Goal: Communication & Community: Ask a question

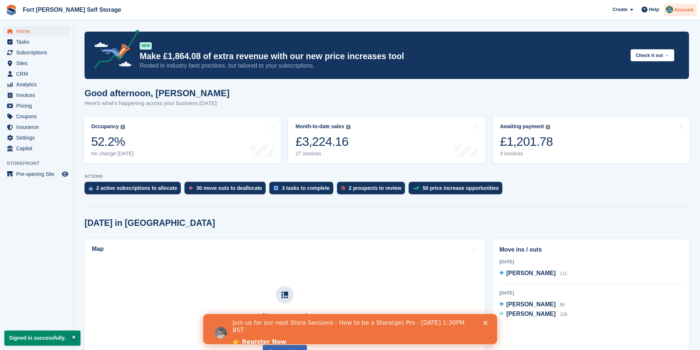
click at [688, 6] on span "Account" at bounding box center [683, 9] width 19 height 7
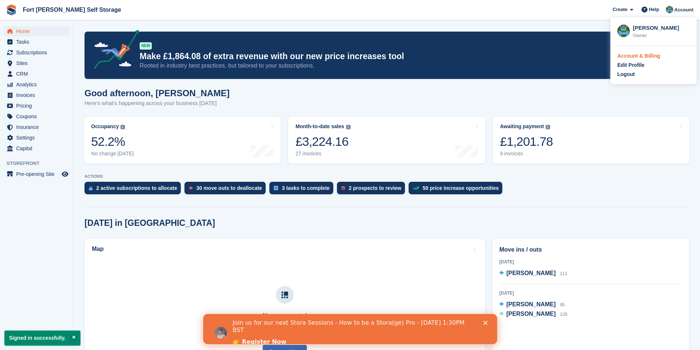
click at [643, 58] on div "Account & Billing" at bounding box center [638, 56] width 43 height 8
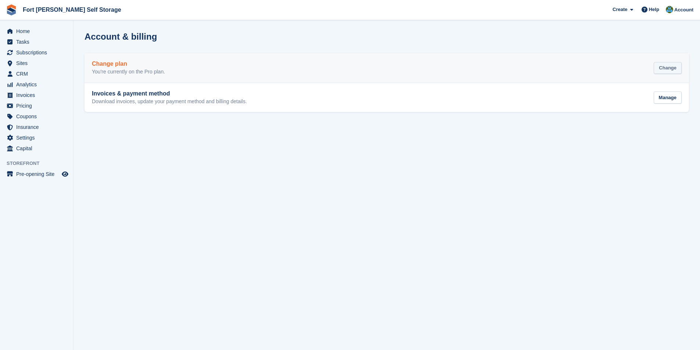
click at [660, 70] on div "Change" at bounding box center [668, 68] width 28 height 12
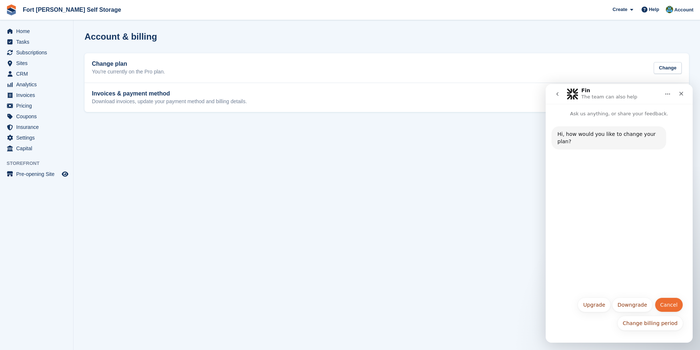
click at [671, 303] on button "Cancel" at bounding box center [669, 305] width 28 height 15
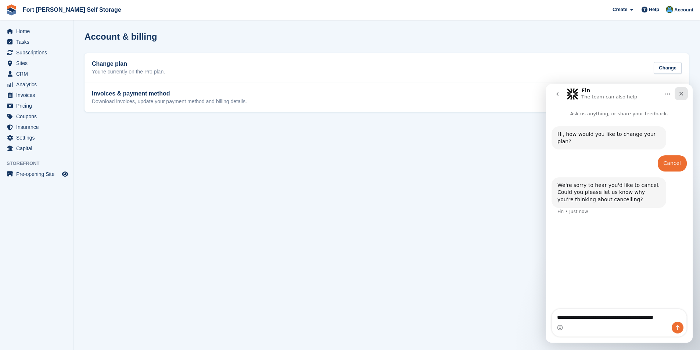
type textarea "**********"
click at [681, 92] on icon "Close" at bounding box center [681, 94] width 6 height 6
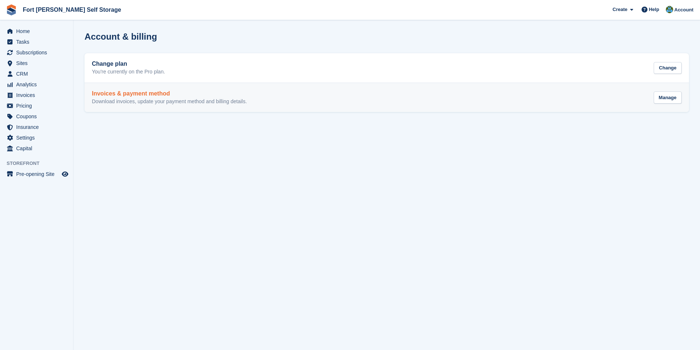
click at [671, 91] on div "Manage" at bounding box center [668, 99] width 28 height 18
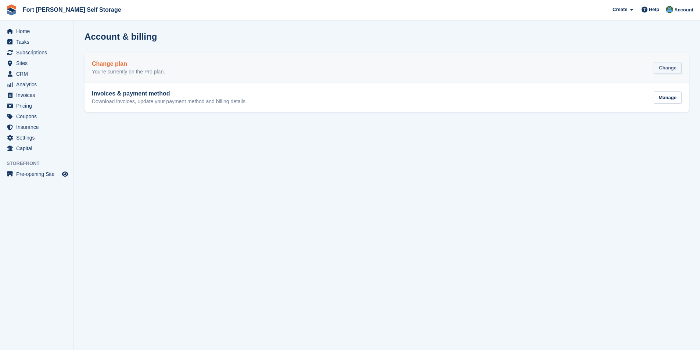
click at [668, 65] on div "Change" at bounding box center [668, 68] width 28 height 12
click at [661, 67] on div "Change" at bounding box center [668, 68] width 28 height 12
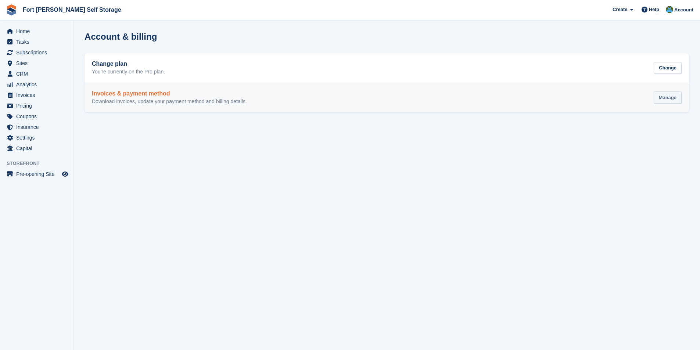
click at [663, 97] on div "Manage" at bounding box center [668, 98] width 28 height 12
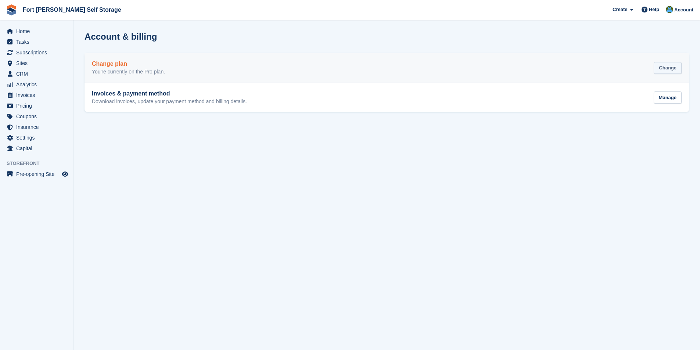
click at [665, 67] on div "Change" at bounding box center [668, 68] width 28 height 12
click at [676, 66] on div "Change" at bounding box center [668, 68] width 28 height 12
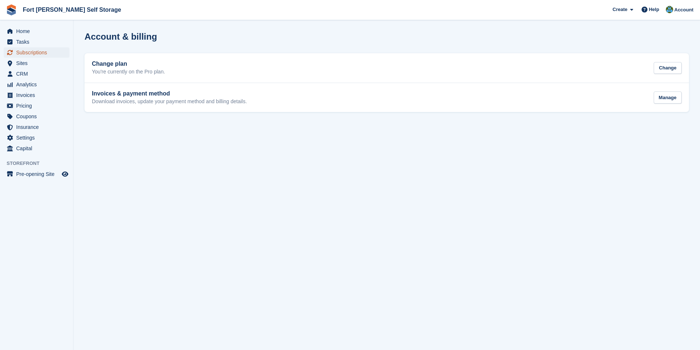
click at [30, 52] on span "Subscriptions" at bounding box center [38, 52] width 44 height 10
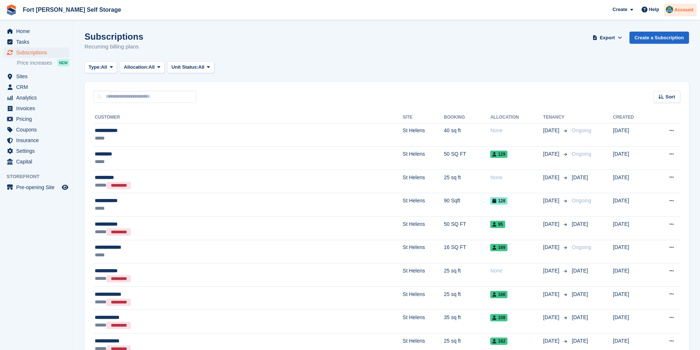
click at [687, 11] on span "Account" at bounding box center [683, 9] width 19 height 7
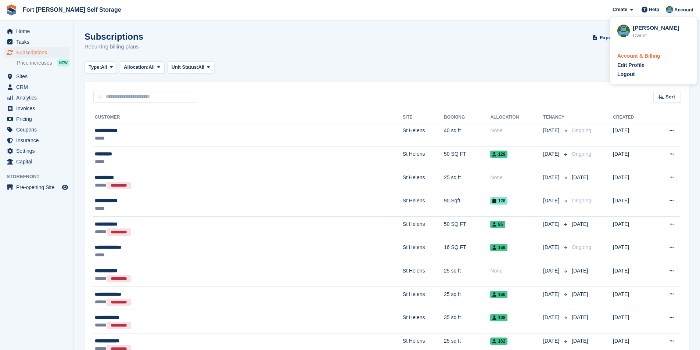
click at [625, 56] on div "Account & Billing" at bounding box center [638, 56] width 43 height 8
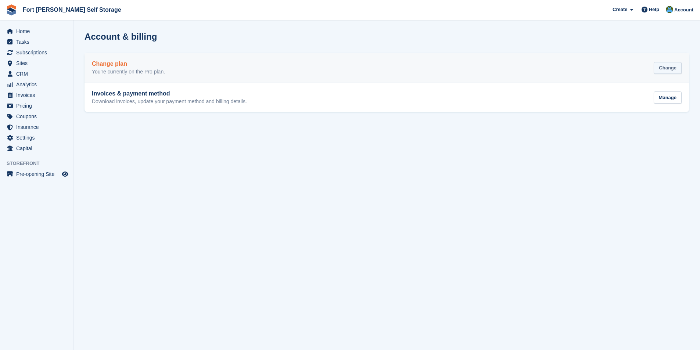
click at [664, 67] on div "Change" at bounding box center [668, 68] width 28 height 12
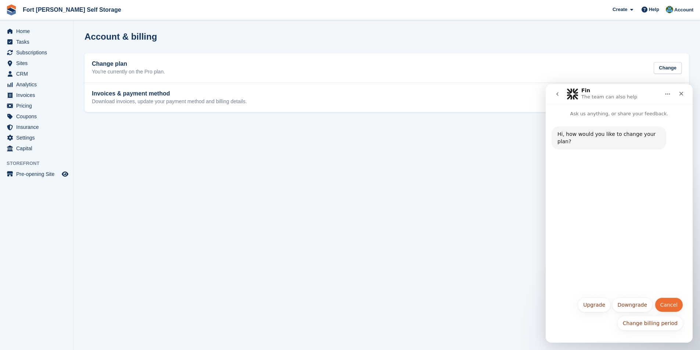
click at [676, 303] on button "Cancel" at bounding box center [669, 305] width 28 height 15
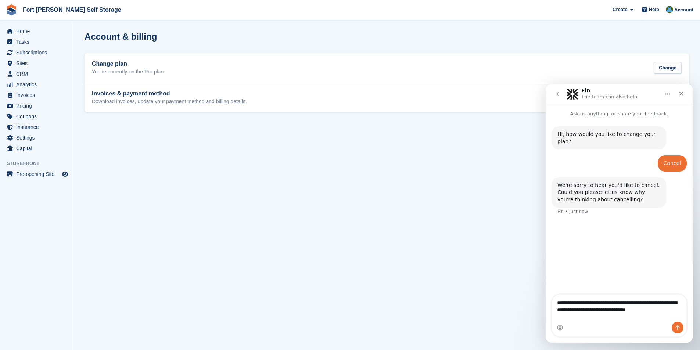
click at [626, 315] on textarea "**********" at bounding box center [619, 305] width 135 height 20
click at [634, 319] on textarea "**********" at bounding box center [619, 308] width 135 height 27
type textarea "**********"
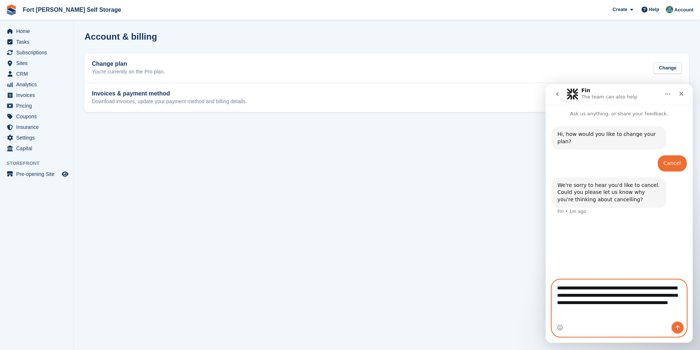
click at [678, 332] on button "Send a message…" at bounding box center [678, 328] width 12 height 12
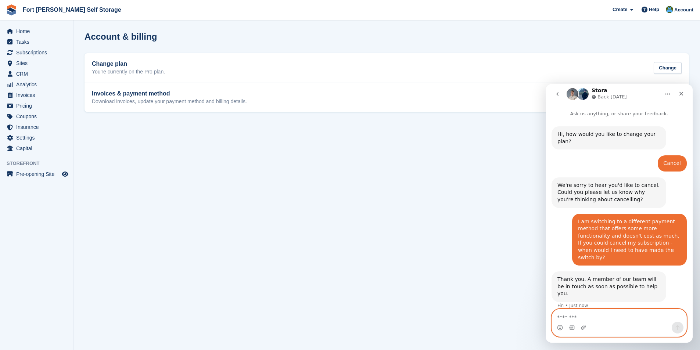
scroll to position [7, 0]
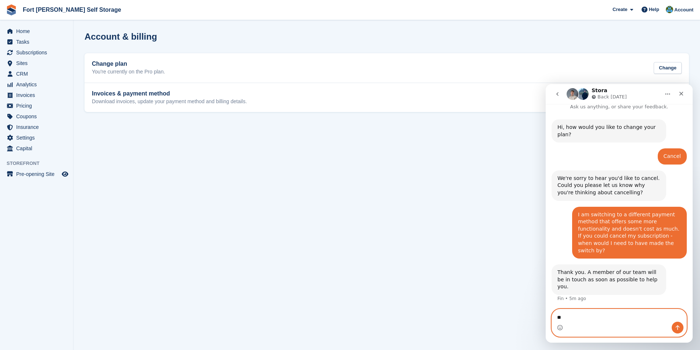
type textarea "*"
type textarea "**********"
click at [684, 329] on div "Intercom messenger" at bounding box center [619, 328] width 135 height 12
click at [681, 327] on button "Send a message…" at bounding box center [678, 328] width 12 height 12
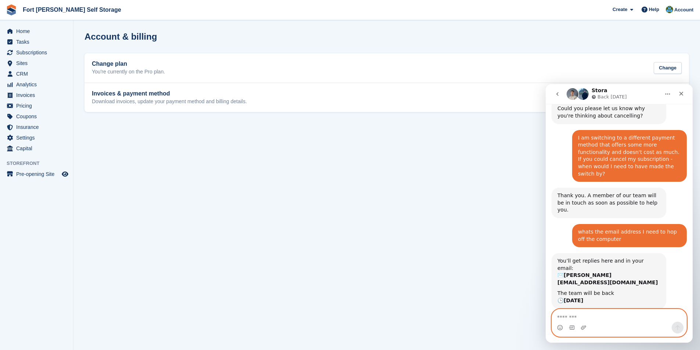
scroll to position [83, 0]
click at [681, 92] on icon "Close" at bounding box center [681, 94] width 6 height 6
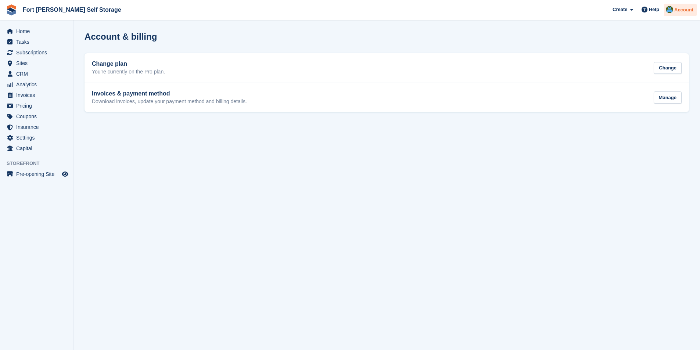
click at [683, 11] on span "Account" at bounding box center [683, 9] width 19 height 7
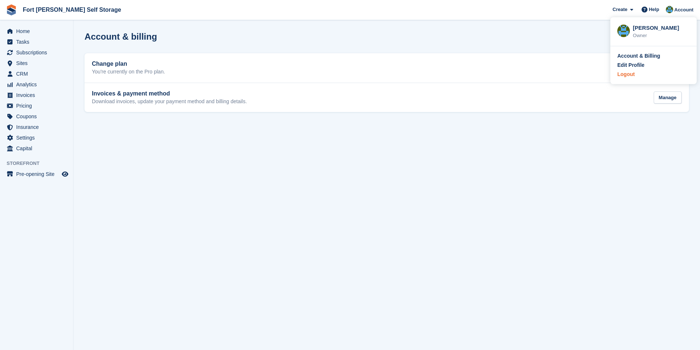
click at [626, 72] on div "Logout" at bounding box center [625, 75] width 17 height 8
